Goal: Find specific page/section: Find specific page/section

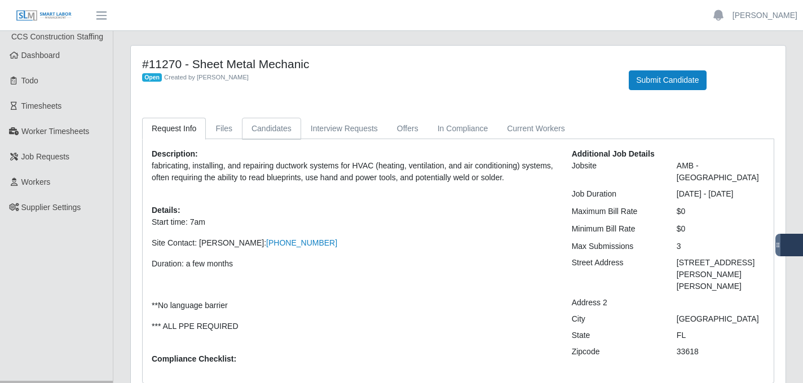
click at [296, 125] on link "Candidates" at bounding box center [271, 129] width 59 height 22
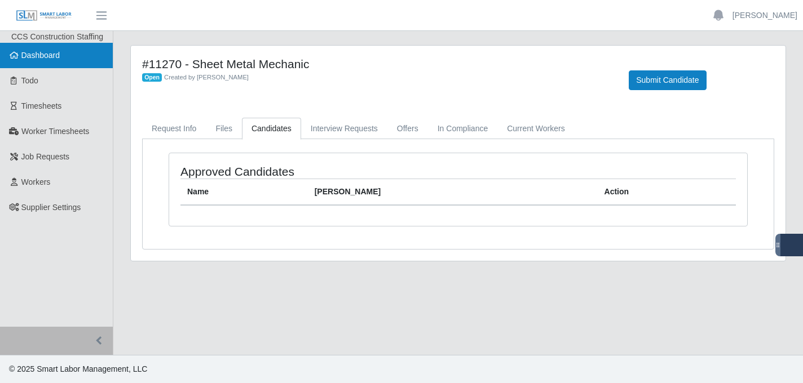
click at [76, 56] on link "Dashboard" at bounding box center [56, 55] width 113 height 25
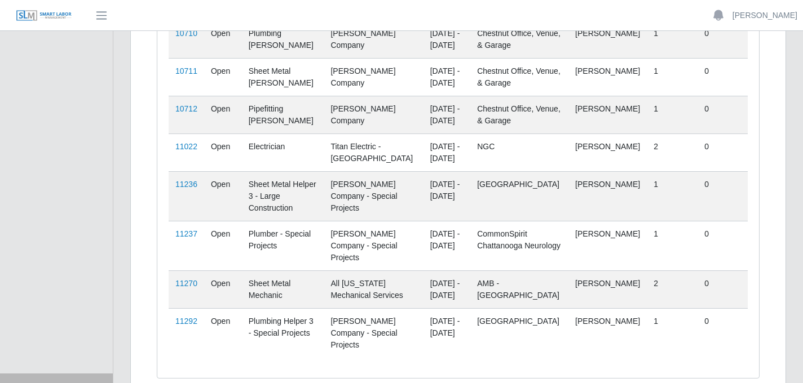
scroll to position [259, 0]
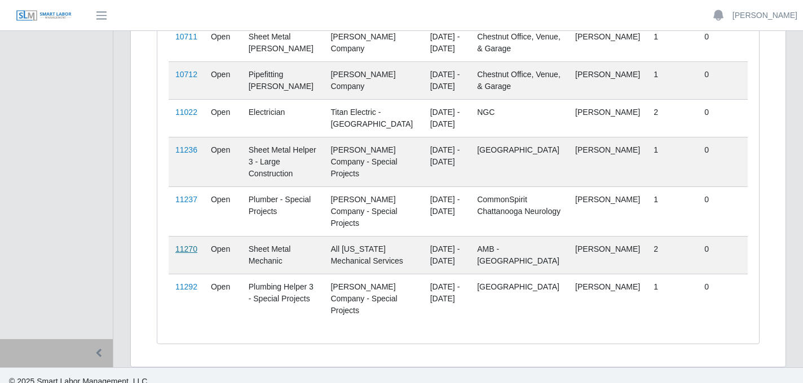
click at [185, 245] on link "11270" at bounding box center [186, 249] width 22 height 9
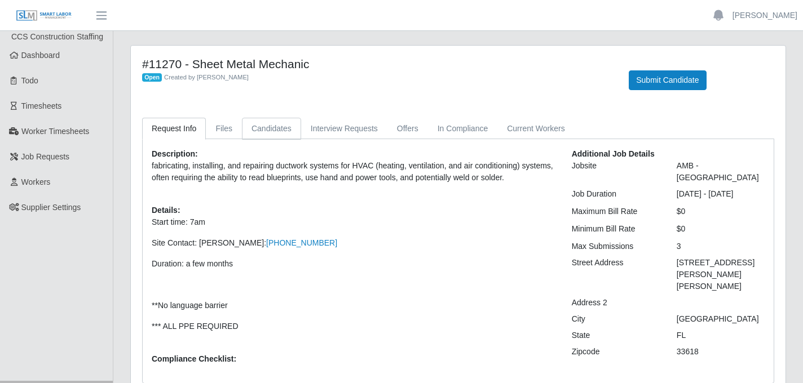
click at [275, 130] on link "Candidates" at bounding box center [271, 129] width 59 height 22
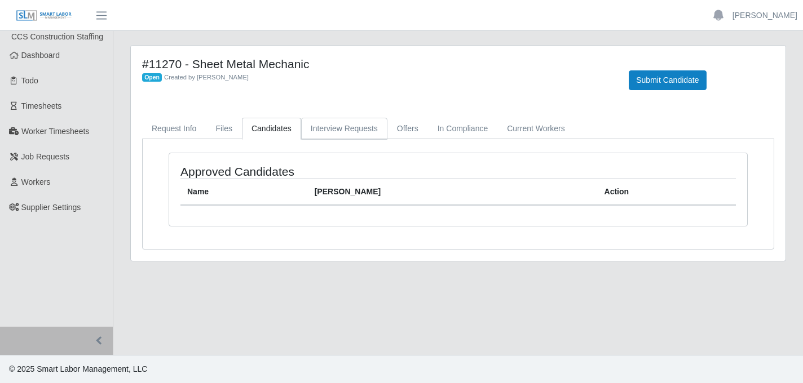
click at [314, 123] on link "Interview Requests" at bounding box center [344, 129] width 86 height 22
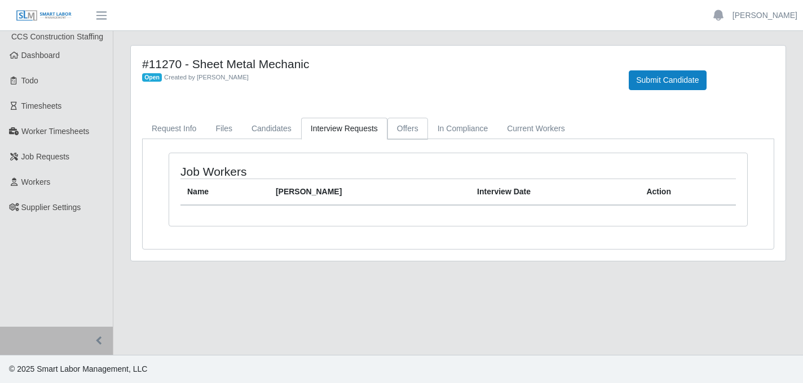
click at [411, 125] on link "Offers" at bounding box center [407, 129] width 41 height 22
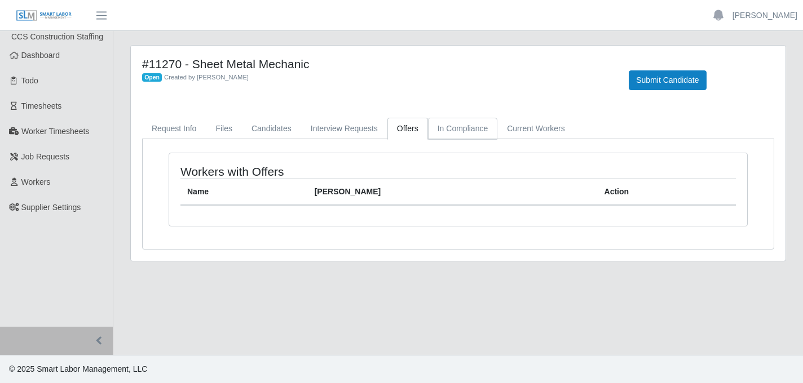
click at [459, 130] on link "In Compliance" at bounding box center [463, 129] width 70 height 22
click at [535, 127] on link "Current Workers" at bounding box center [535, 129] width 77 height 22
click at [230, 128] on link "Files" at bounding box center [224, 129] width 36 height 22
